Goal: Find specific page/section: Find specific page/section

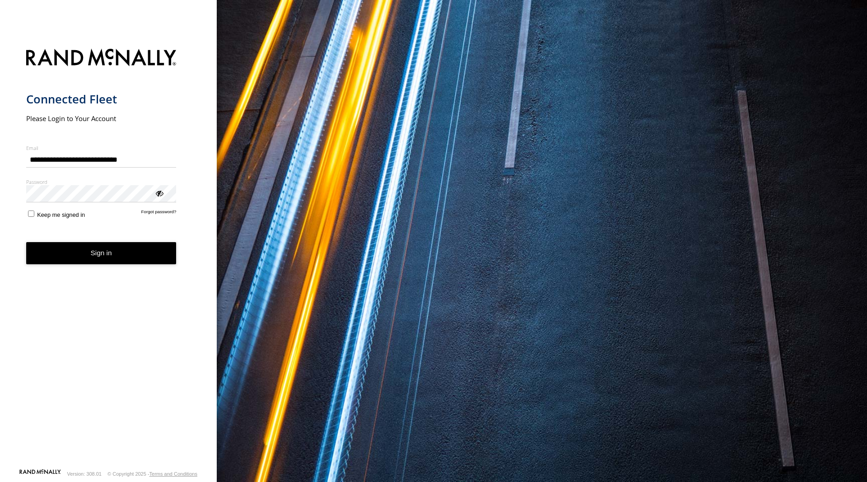
click at [107, 252] on button "Sign in" at bounding box center [101, 253] width 150 height 22
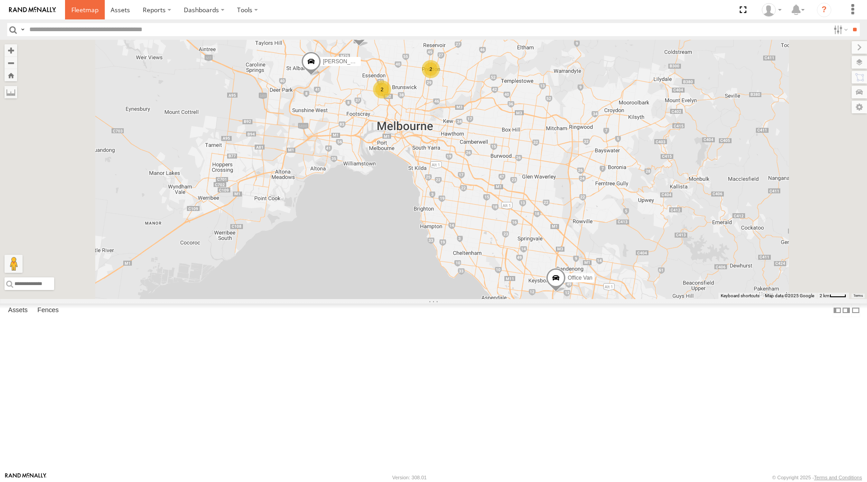
click at [86, 6] on span at bounding box center [84, 9] width 27 height 9
